Goal: Information Seeking & Learning: Learn about a topic

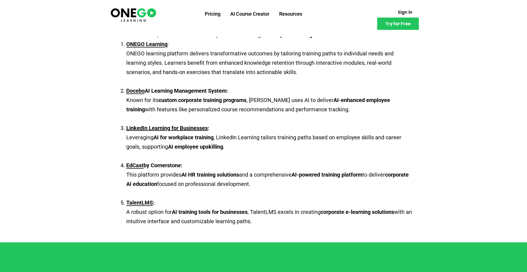
scroll to position [670, 0]
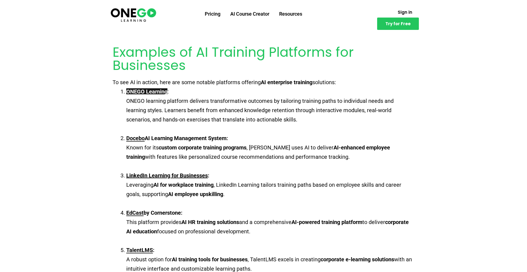
click at [151, 88] on span "ONEGO Learning" at bounding box center [146, 91] width 41 height 7
click at [143, 135] on u "Docebo" at bounding box center [135, 138] width 18 height 7
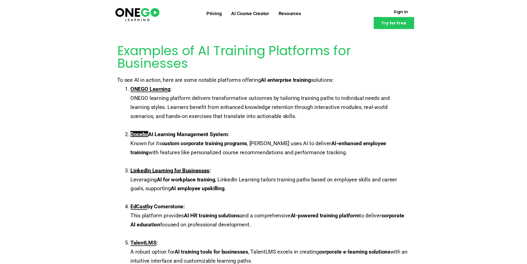
scroll to position [667, 0]
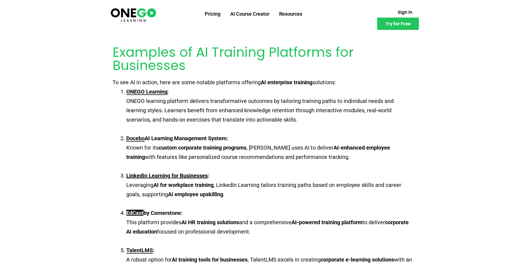
click at [133, 210] on span "EdCast" at bounding box center [134, 213] width 17 height 7
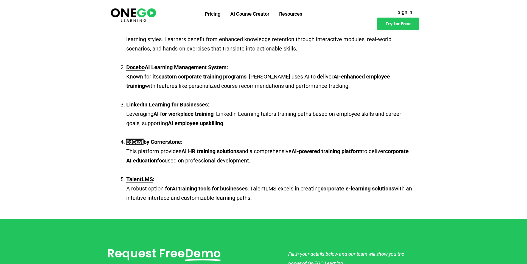
scroll to position [746, 0]
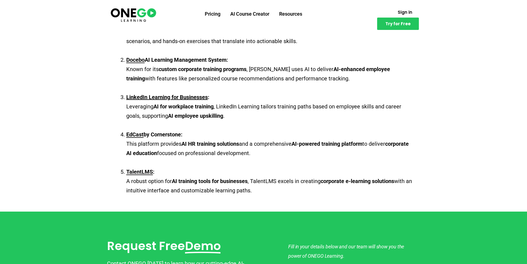
click at [150, 178] on span "A robust option for" at bounding box center [149, 181] width 46 height 7
click at [143, 169] on span "TalentLMS" at bounding box center [139, 172] width 27 height 7
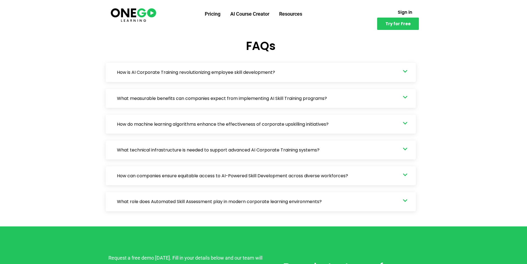
scroll to position [1361, 0]
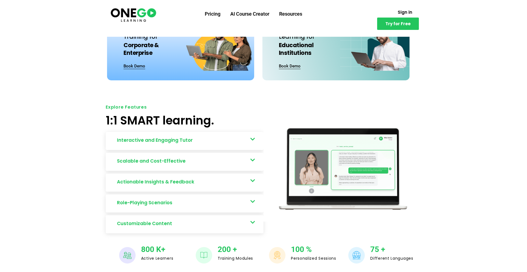
scroll to position [215, 0]
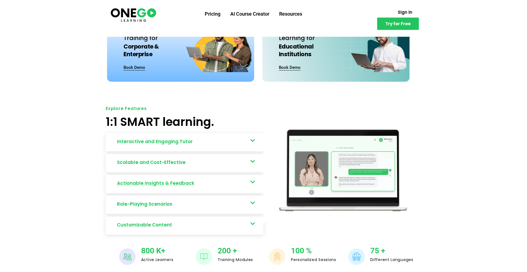
click at [205, 182] on link "Actionable Insights & Feedback" at bounding box center [185, 184] width 158 height 18
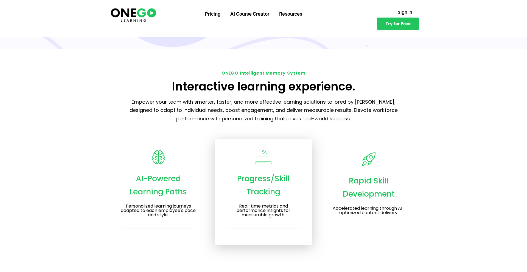
scroll to position [681, 0]
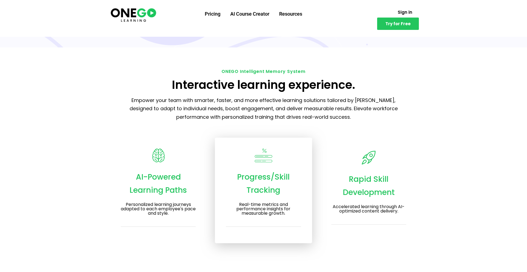
click at [164, 203] on h3 "Personalized learning journeys adapted to each employee's pace and style." at bounding box center [158, 209] width 75 height 13
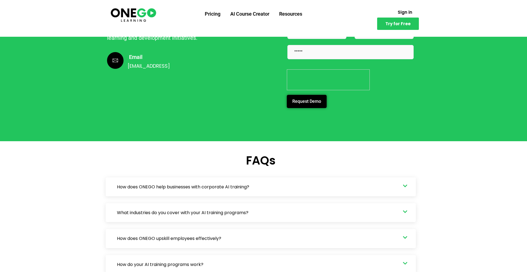
scroll to position [1814, 0]
